Goal: Find specific page/section: Find specific page/section

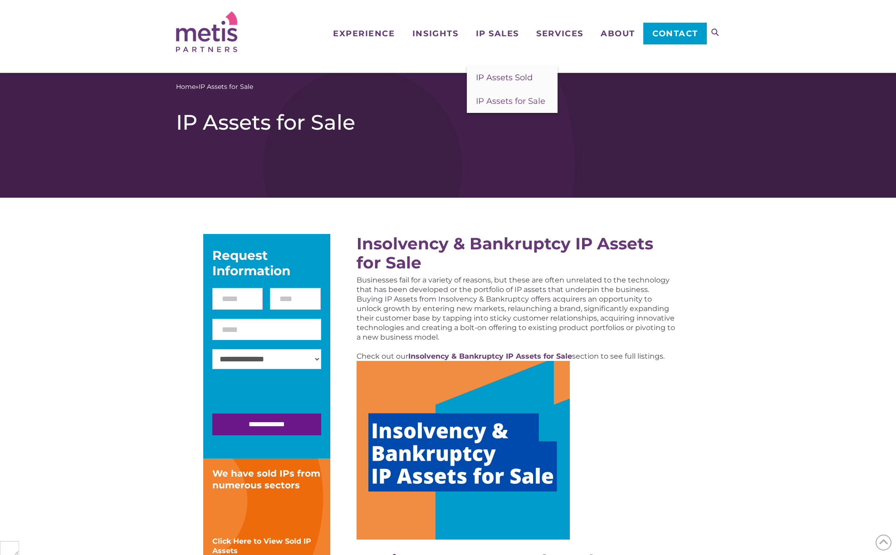
click at [502, 76] on span "IP Assets Sold" at bounding box center [504, 78] width 57 height 10
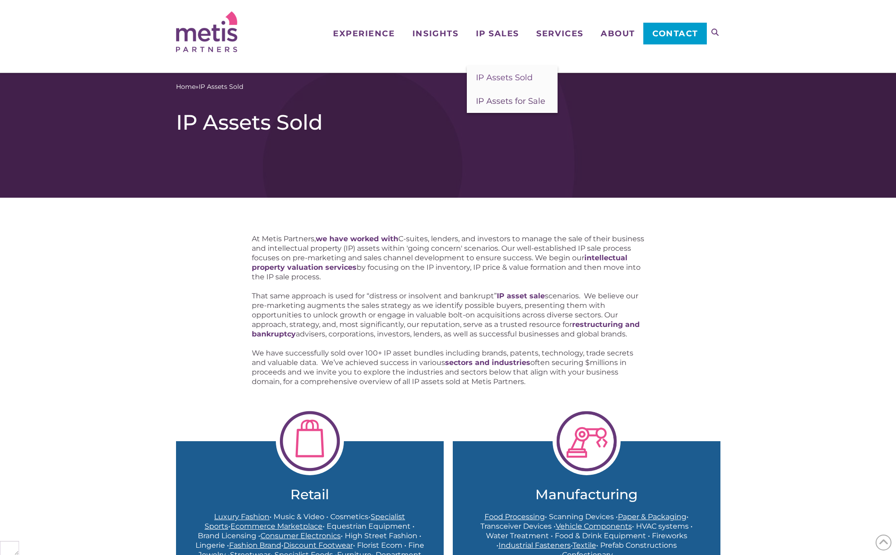
click at [517, 102] on span "IP Assets for Sale" at bounding box center [510, 101] width 69 height 10
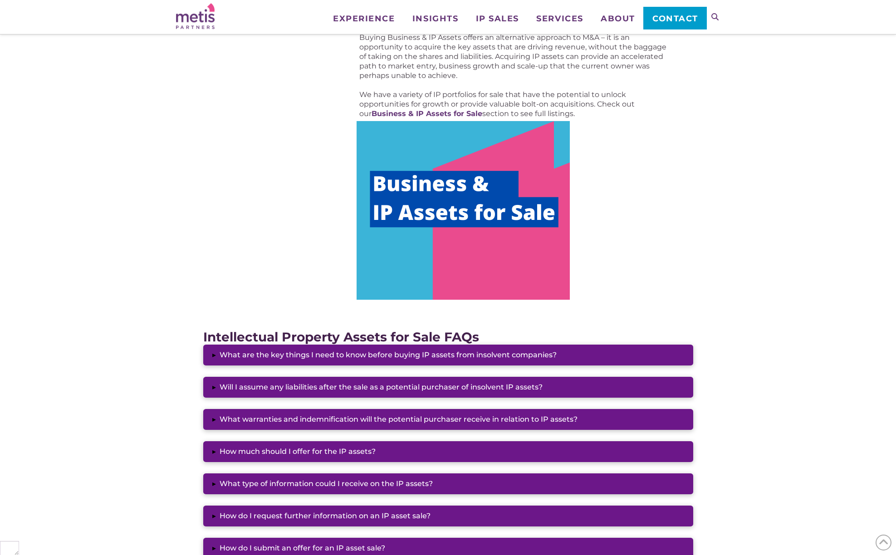
scroll to position [587, 0]
